Goal: Communication & Community: Answer question/provide support

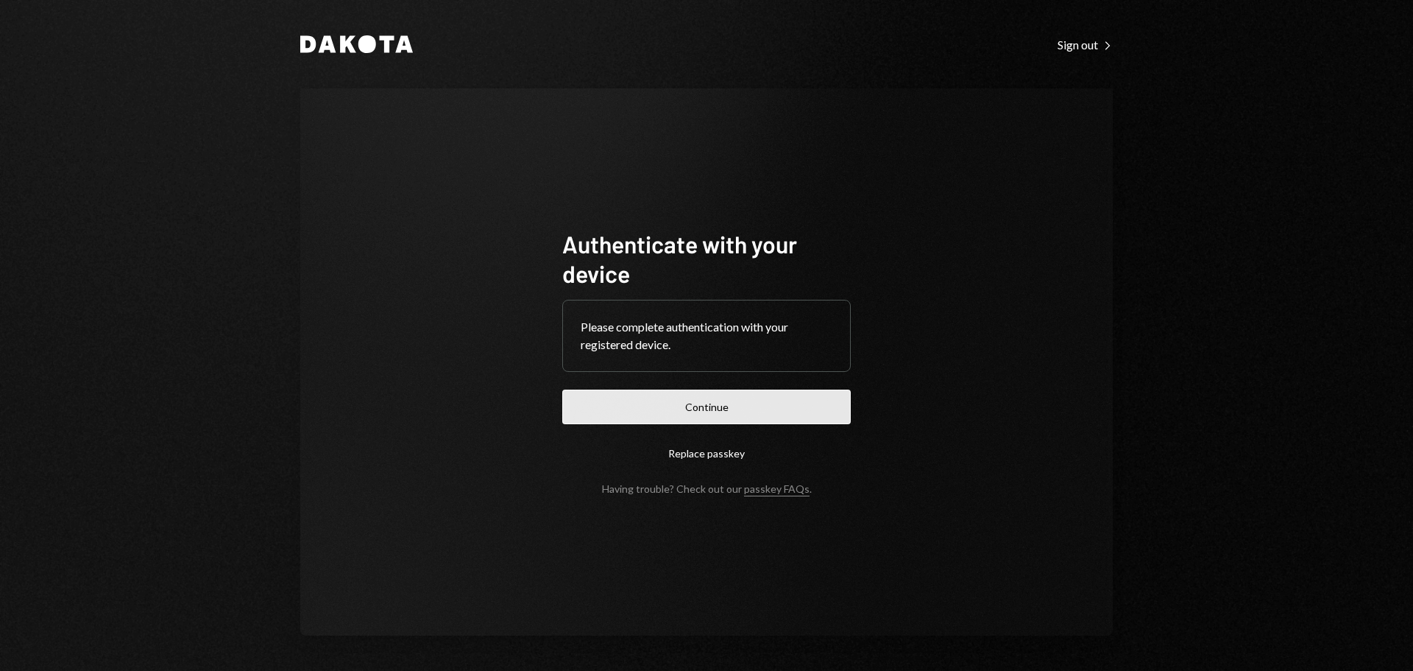
click at [686, 408] on button "Continue" at bounding box center [706, 406] width 289 height 35
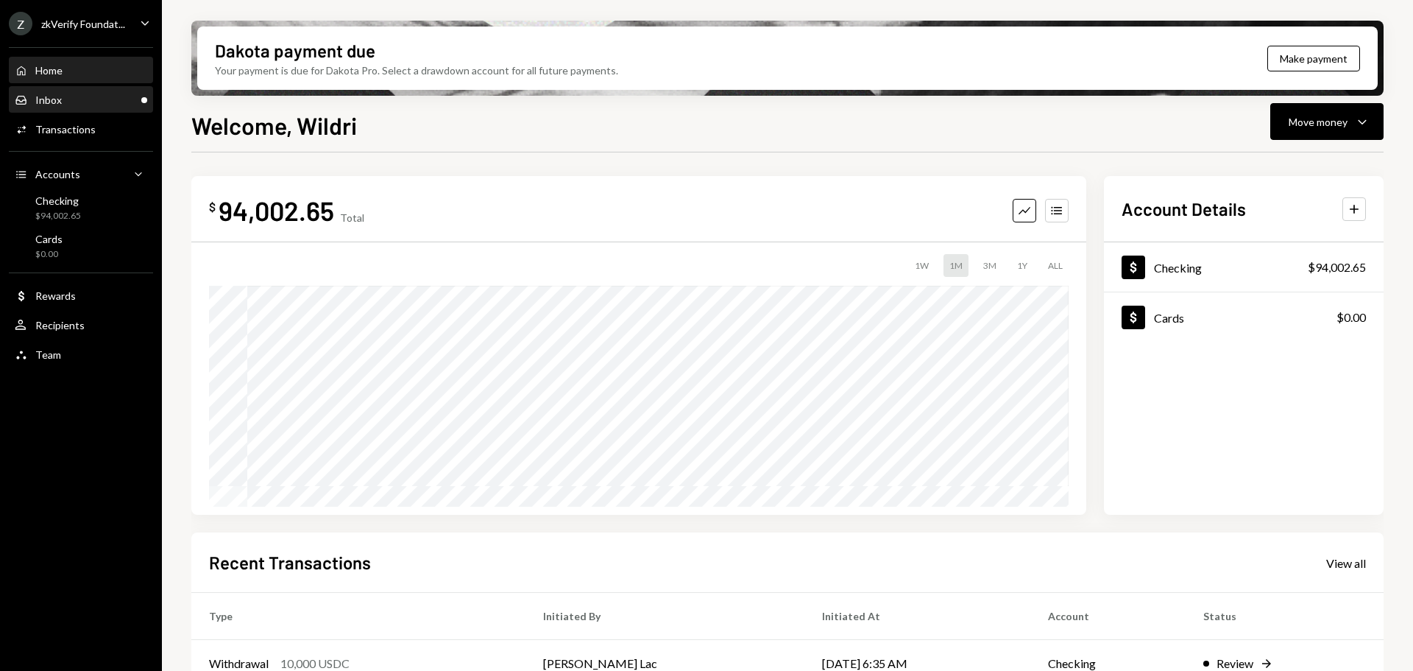
click at [80, 99] on div "Inbox Inbox" at bounding box center [81, 99] width 133 height 13
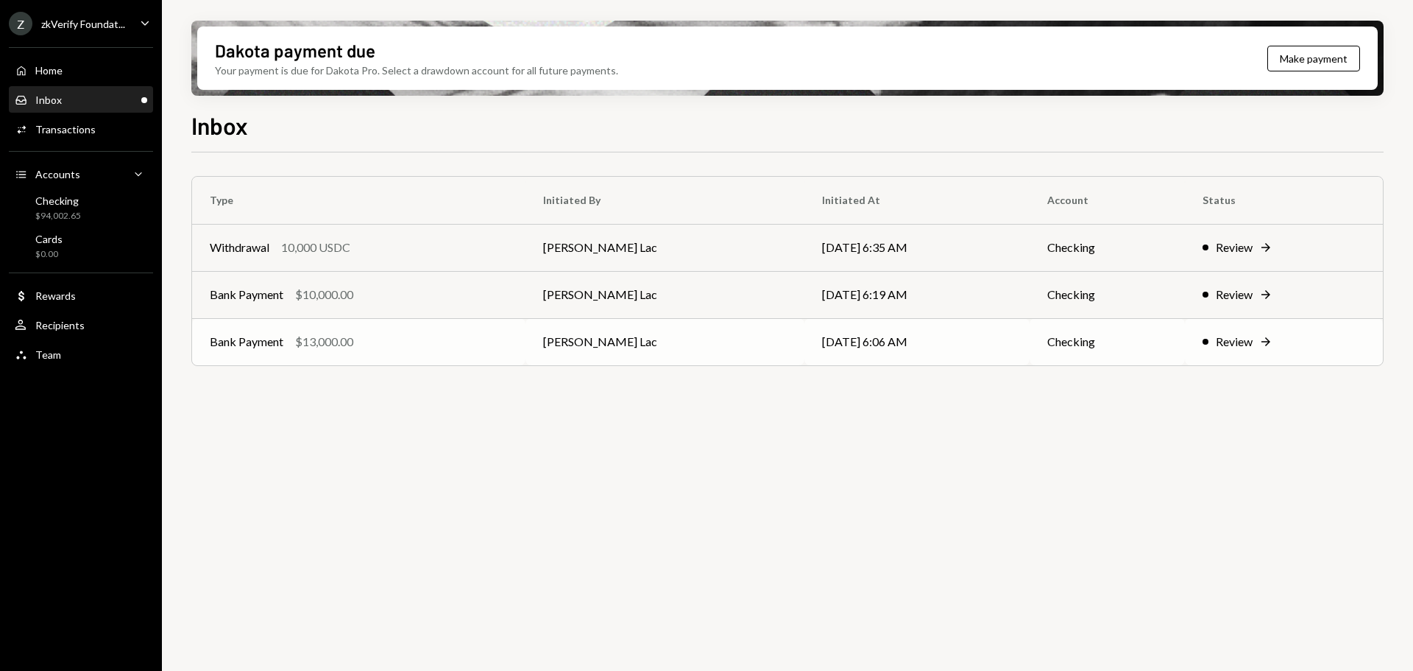
click at [688, 335] on td "[PERSON_NAME] Lac" at bounding box center [665, 341] width 279 height 47
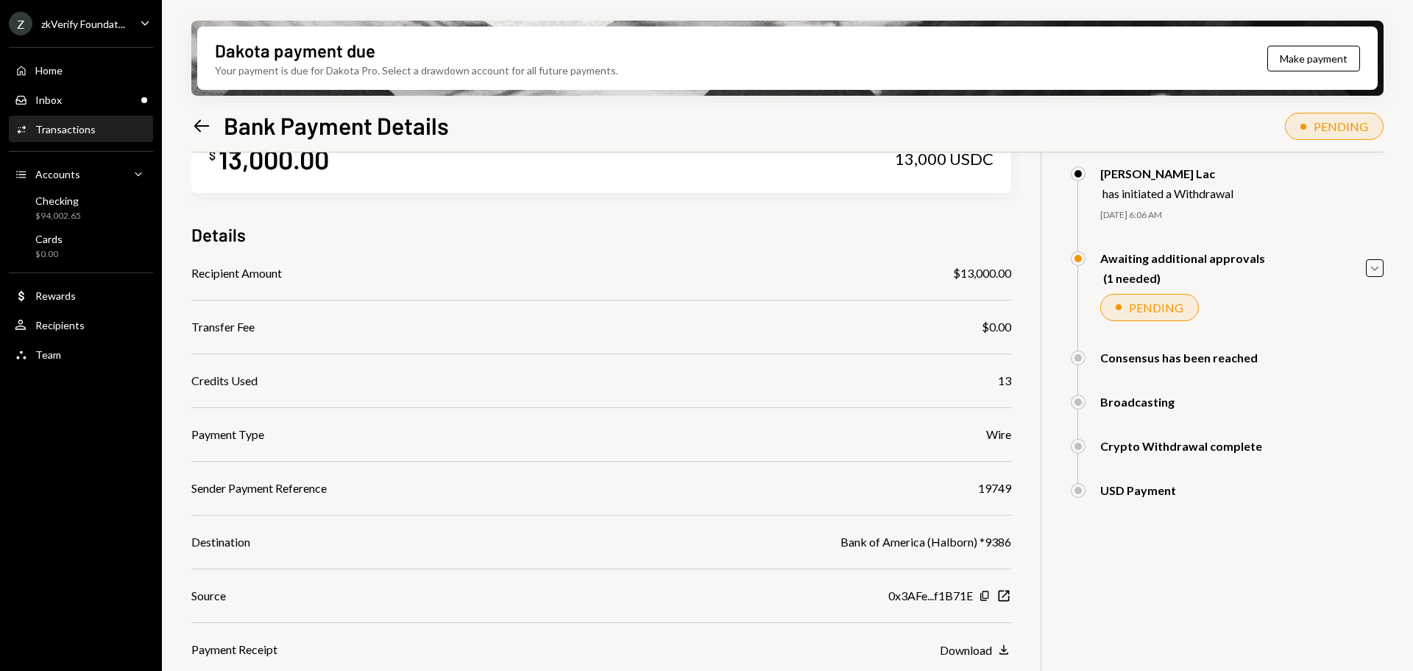
scroll to position [74, 0]
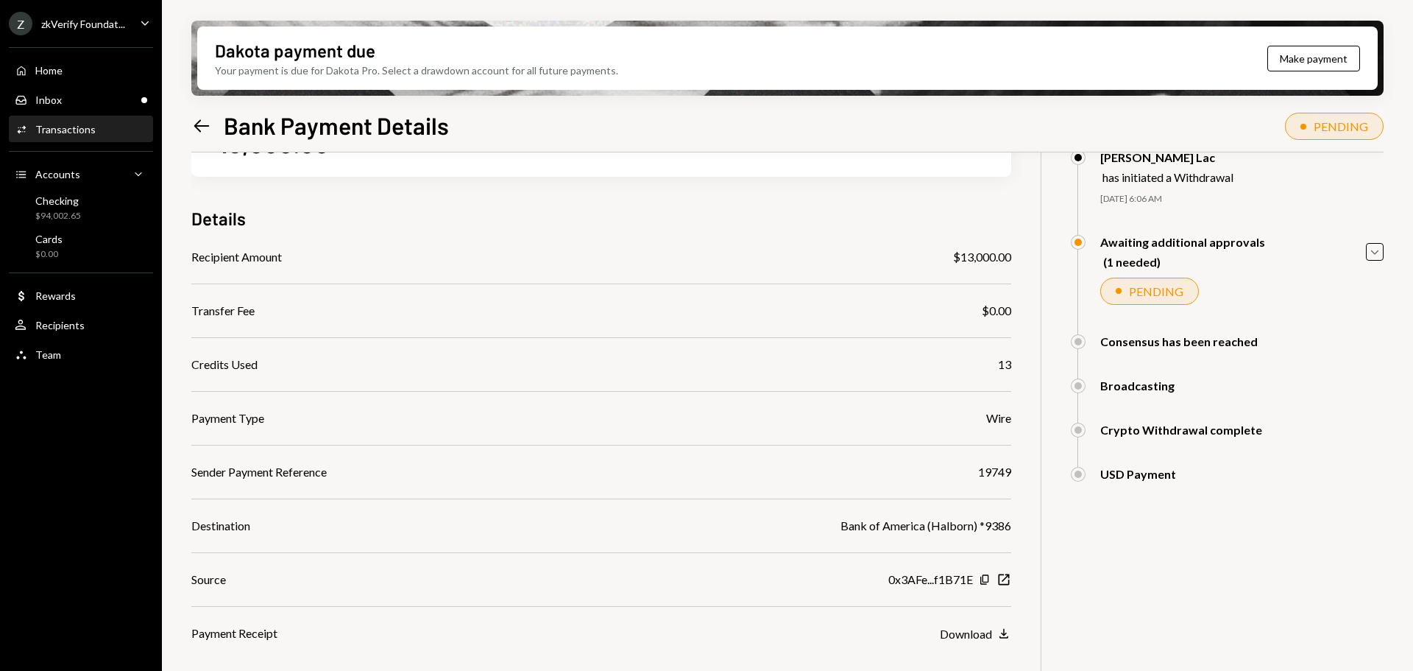
click at [200, 127] on icon "Left Arrow" at bounding box center [201, 126] width 21 height 21
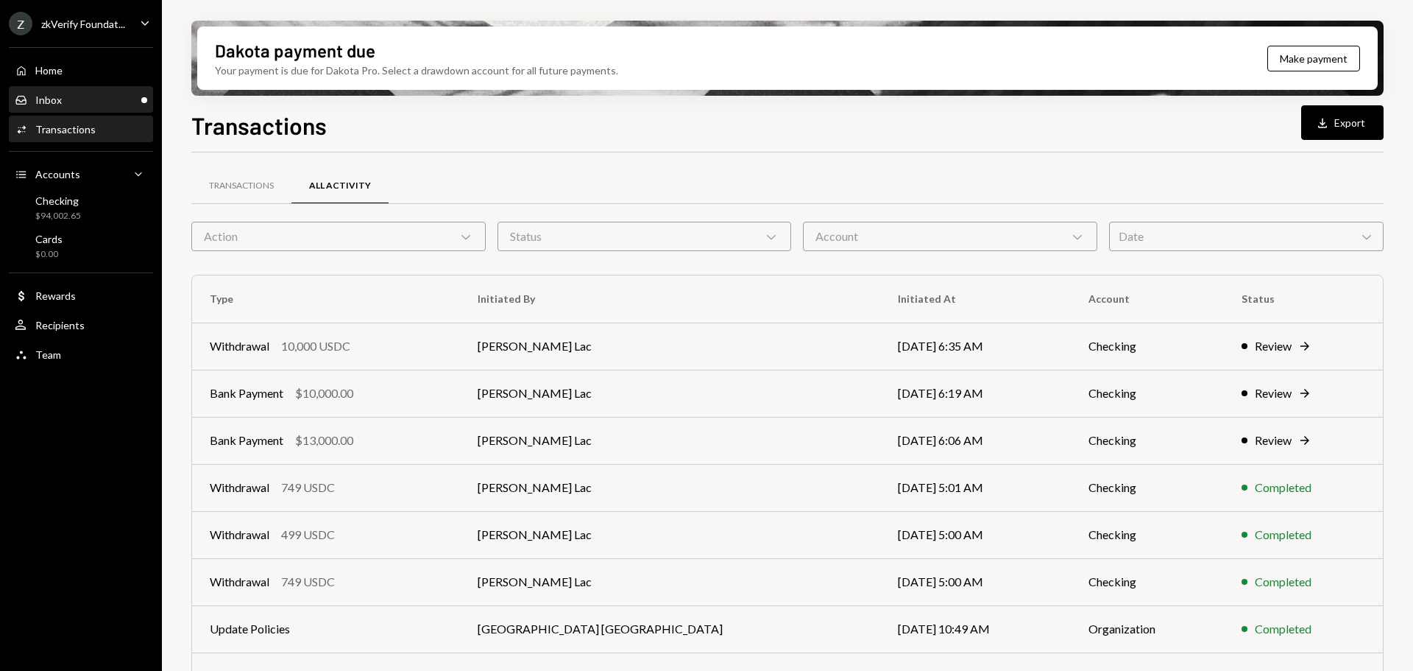
click at [104, 105] on div "Inbox Inbox" at bounding box center [81, 99] width 133 height 13
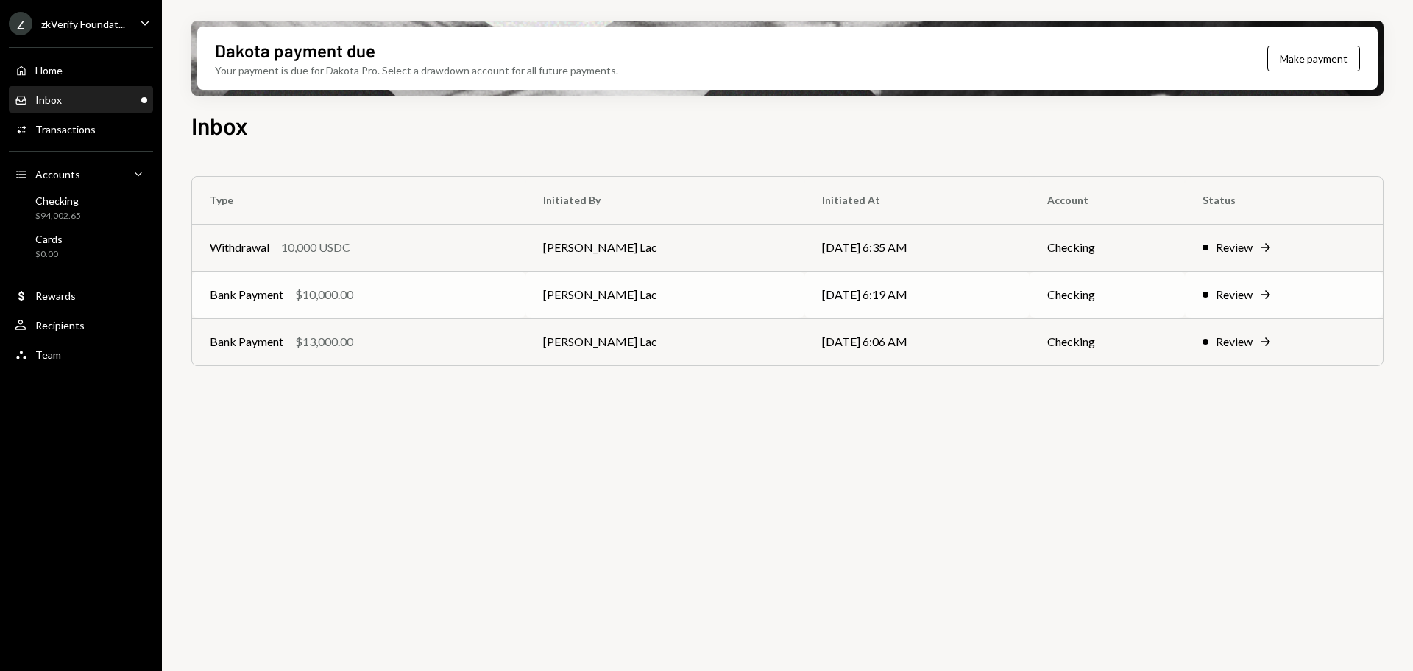
click at [727, 294] on td "[PERSON_NAME] Lac" at bounding box center [665, 294] width 279 height 47
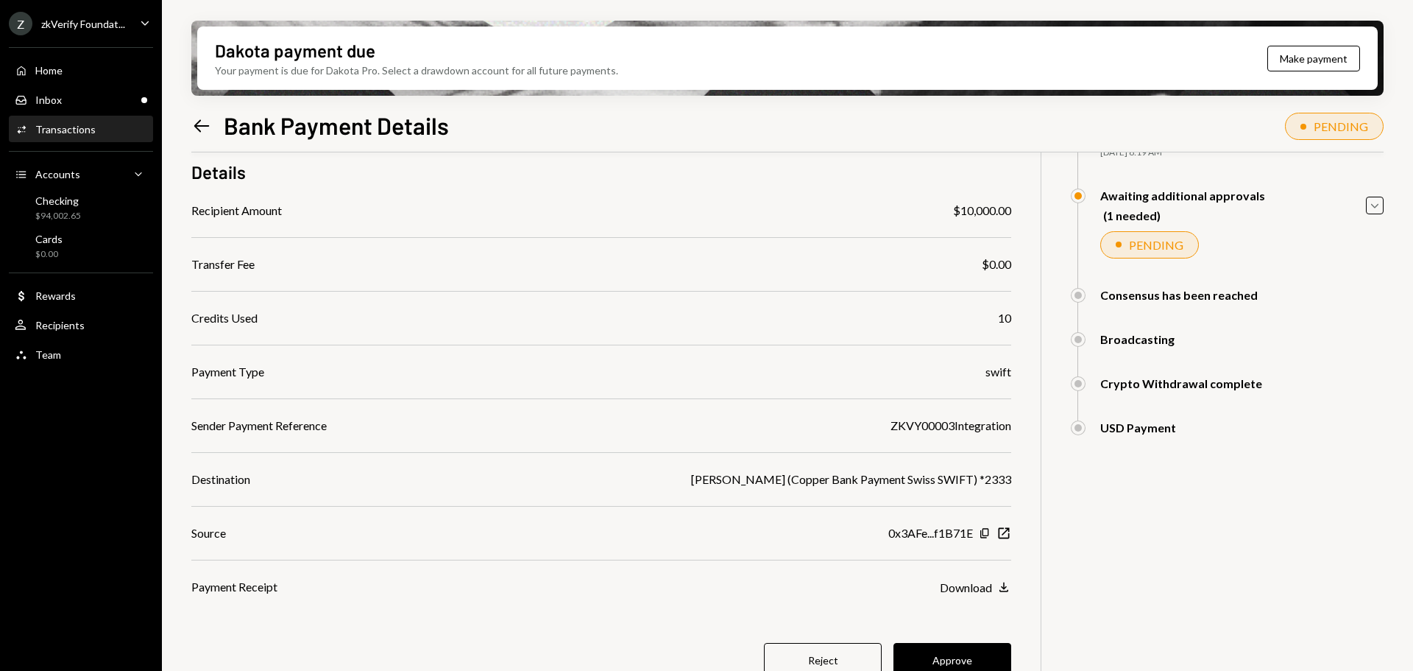
scroll to position [139, 0]
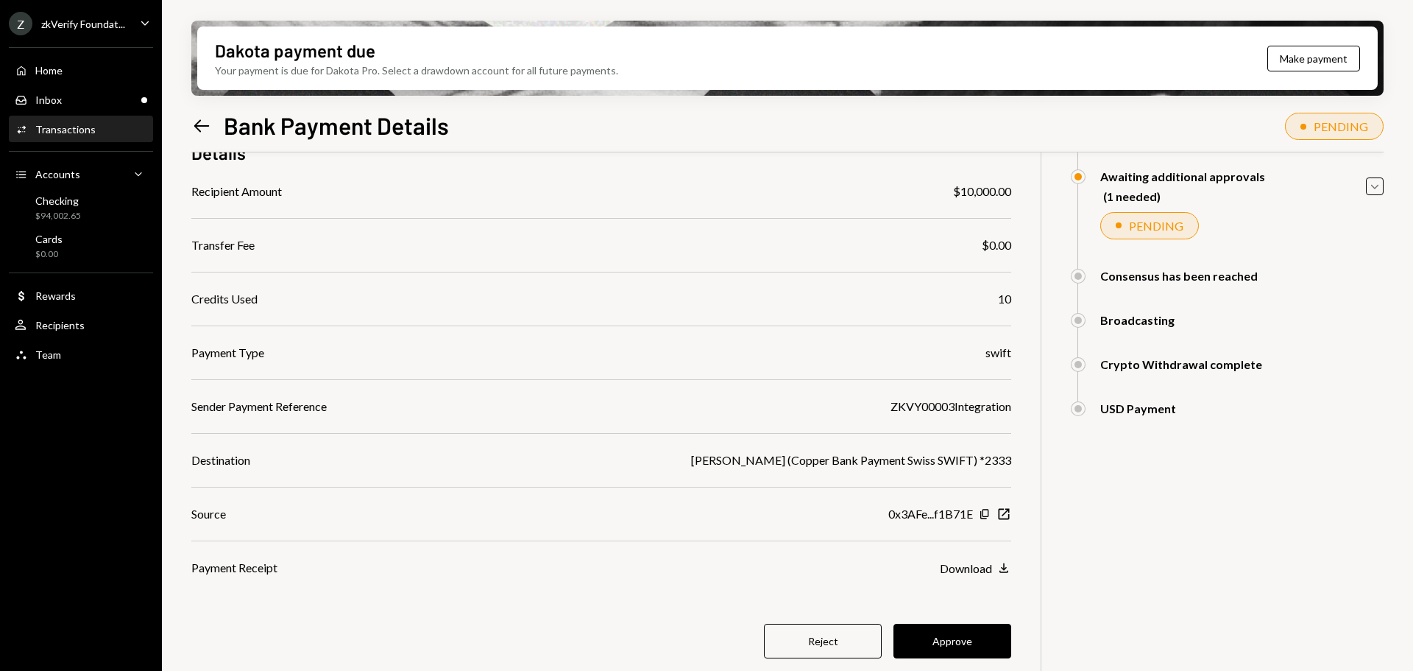
click at [192, 127] on icon "Left Arrow" at bounding box center [201, 126] width 21 height 21
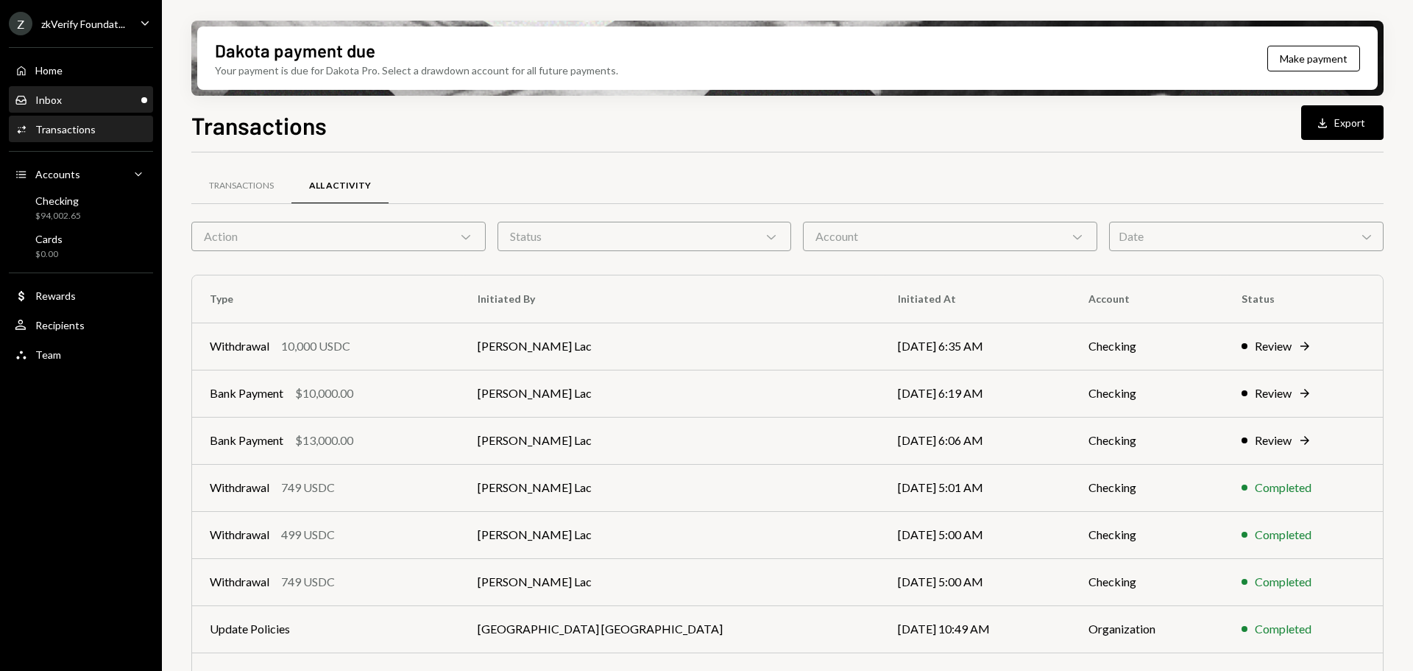
click at [110, 101] on div "Inbox Inbox" at bounding box center [81, 99] width 133 height 13
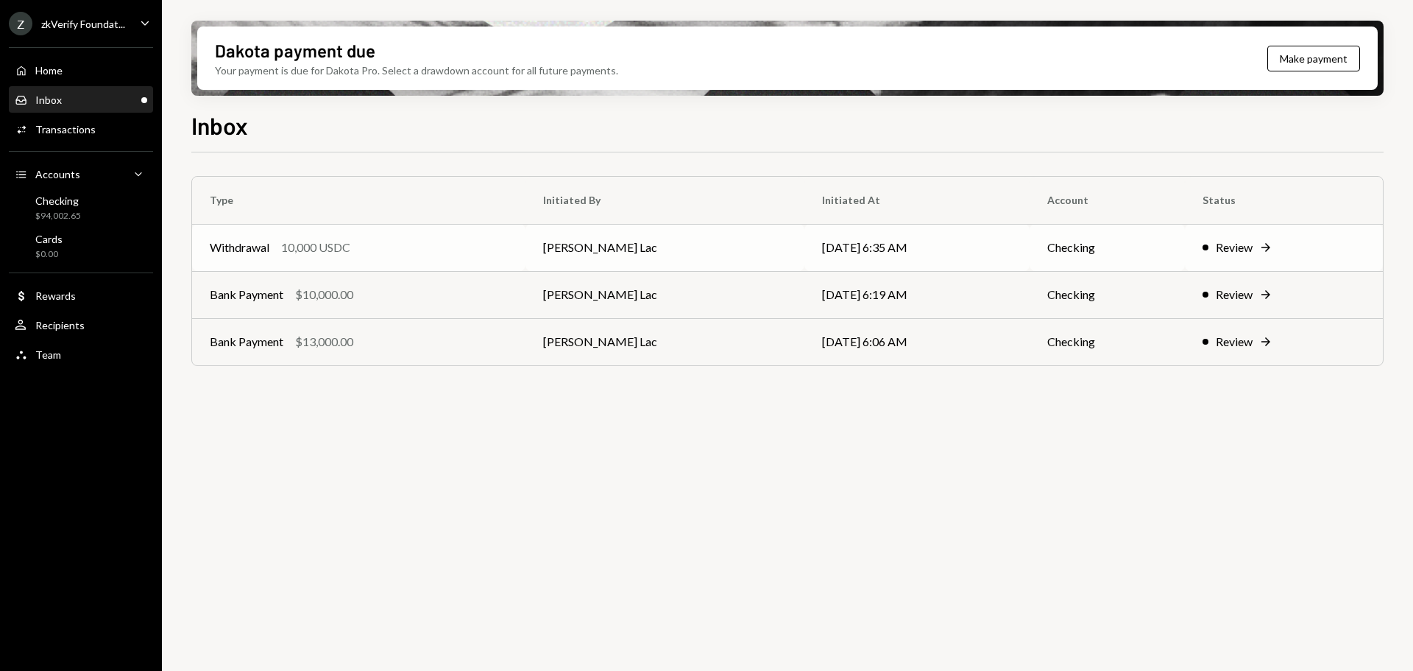
click at [805, 243] on td "[DATE] 6:35 AM" at bounding box center [917, 247] width 225 height 47
